Goal: Entertainment & Leisure: Consume media (video, audio)

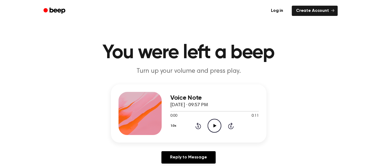
click at [215, 126] on icon at bounding box center [214, 126] width 3 height 4
click at [208, 127] on icon "Play Audio" at bounding box center [214, 126] width 14 height 14
click at [213, 125] on icon at bounding box center [214, 126] width 3 height 4
click at [211, 126] on icon "Play Audio" at bounding box center [214, 126] width 14 height 14
click at [214, 132] on icon "Play Audio" at bounding box center [214, 126] width 14 height 14
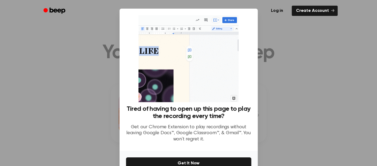
click at [319, 83] on div at bounding box center [188, 83] width 377 height 166
click at [296, 15] on link "Create Account" at bounding box center [315, 11] width 46 height 10
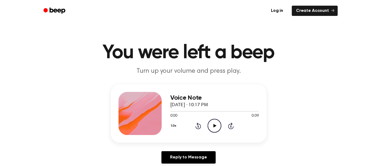
click at [213, 126] on icon at bounding box center [214, 126] width 3 height 4
click at [215, 122] on icon "Play Audio" at bounding box center [214, 126] width 14 height 14
click at [214, 122] on icon "Play Audio" at bounding box center [214, 126] width 14 height 14
click at [214, 126] on icon "Pause Audio" at bounding box center [214, 126] width 14 height 14
click at [214, 126] on icon at bounding box center [214, 126] width 3 height 4
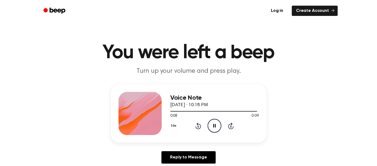
click at [217, 125] on icon "Pause Audio" at bounding box center [214, 126] width 14 height 14
click at [231, 115] on div "0:09 0:09" at bounding box center [214, 116] width 88 height 6
click at [216, 125] on icon "Play Audio" at bounding box center [214, 126] width 14 height 14
click at [211, 126] on icon "Play Audio" at bounding box center [214, 126] width 14 height 14
click at [210, 128] on icon "Play Audio" at bounding box center [214, 126] width 14 height 14
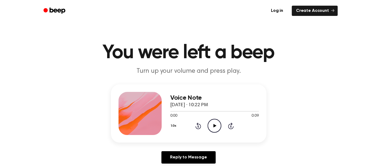
click at [214, 129] on icon "Play Audio" at bounding box center [214, 126] width 14 height 14
click at [213, 121] on icon "Pause Audio" at bounding box center [214, 126] width 14 height 14
click at [211, 126] on icon "Play Audio" at bounding box center [214, 126] width 14 height 14
click at [209, 121] on icon "Play Audio" at bounding box center [214, 126] width 14 height 14
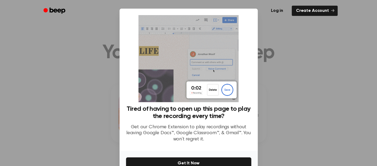
click at [276, 74] on div at bounding box center [188, 83] width 377 height 166
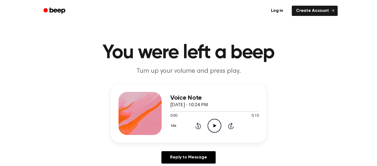
click at [216, 124] on icon "Play Audio" at bounding box center [214, 126] width 14 height 14
click at [213, 124] on icon at bounding box center [214, 126] width 3 height 4
